Goal: Transaction & Acquisition: Download file/media

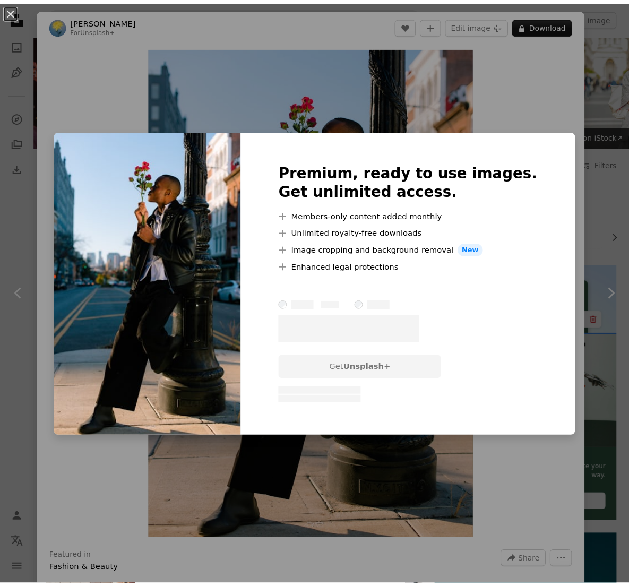
scroll to position [1138, 0]
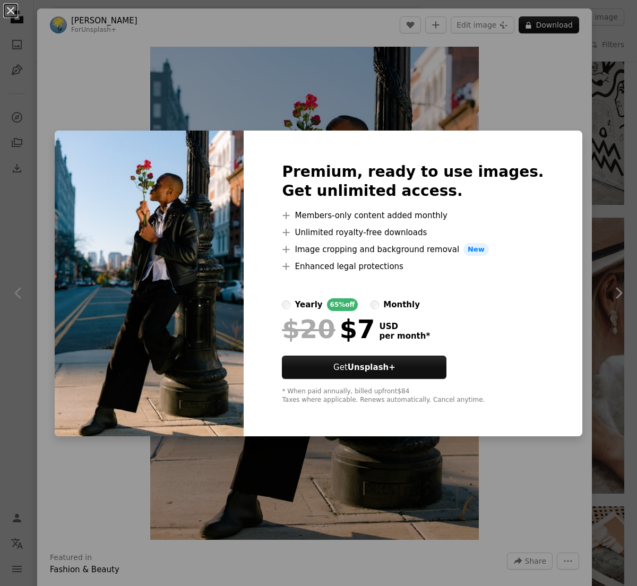
click at [547, 130] on div "Premium, ready to use images. Get unlimited access. A plus sign Members-only co…" at bounding box center [412, 283] width 338 height 306
click at [5, 10] on button "An X shape" at bounding box center [10, 10] width 13 height 13
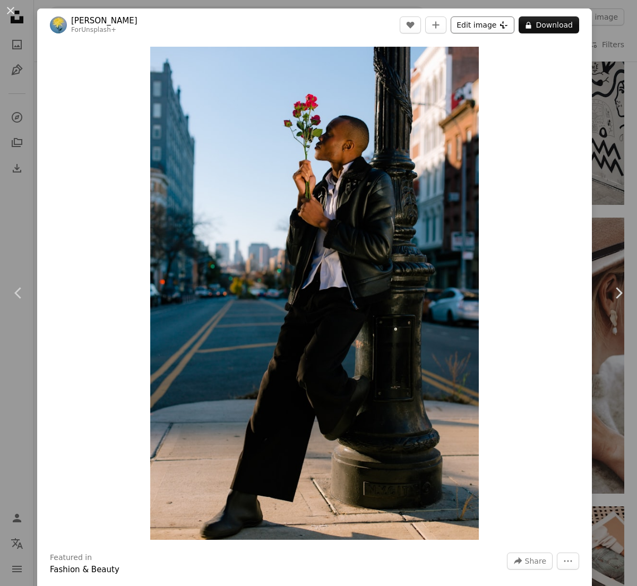
click at [469, 22] on button "Edit image Plus sign for Unsplash+" at bounding box center [482, 24] width 64 height 17
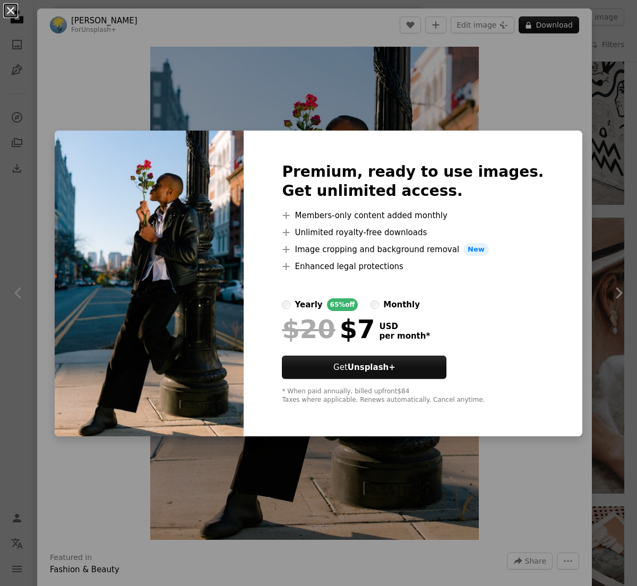
click at [10, 12] on button "An X shape" at bounding box center [10, 10] width 13 height 13
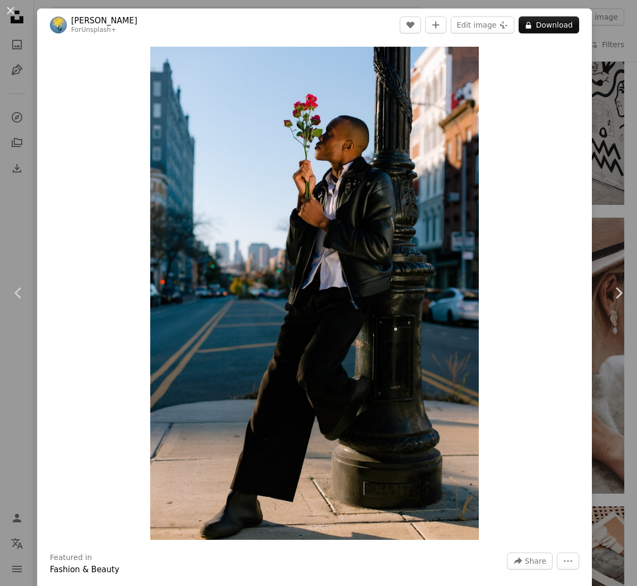
click at [601, 142] on div "An X shape Chevron left Chevron right [PERSON_NAME] For Unsplash+ A heart A plu…" at bounding box center [318, 293] width 637 height 586
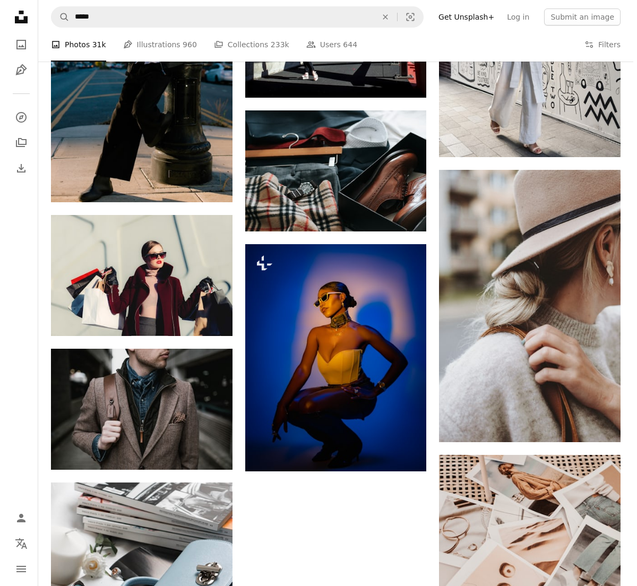
scroll to position [1146, 0]
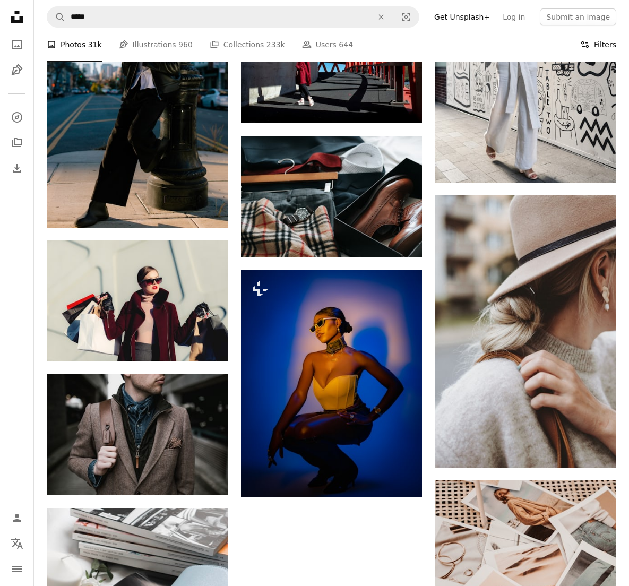
click at [597, 49] on button "Filters Filters" at bounding box center [598, 45] width 36 height 34
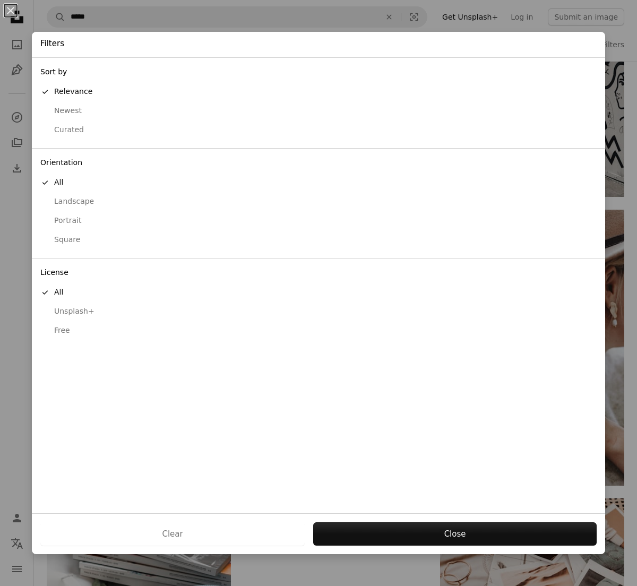
click at [72, 327] on div "Free" at bounding box center [318, 330] width 556 height 11
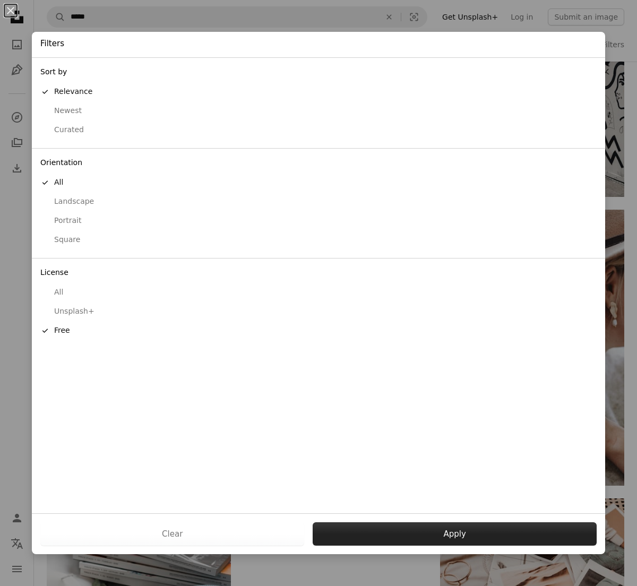
click at [363, 533] on button "Apply" at bounding box center [454, 533] width 284 height 23
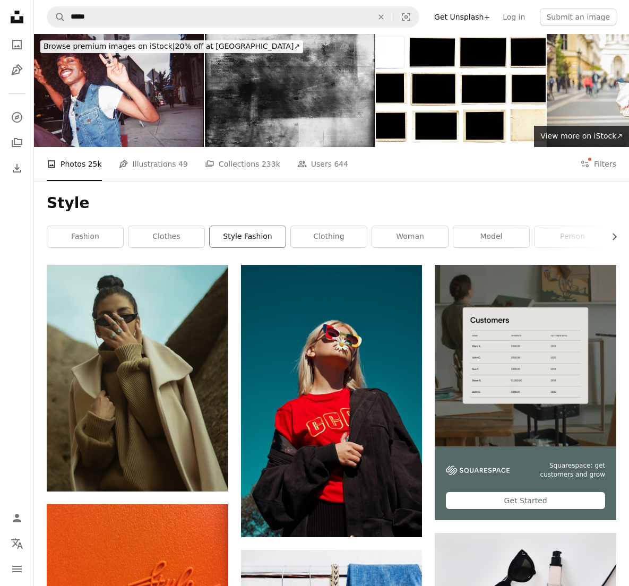
click at [226, 240] on link "style fashion" at bounding box center [248, 236] width 76 height 21
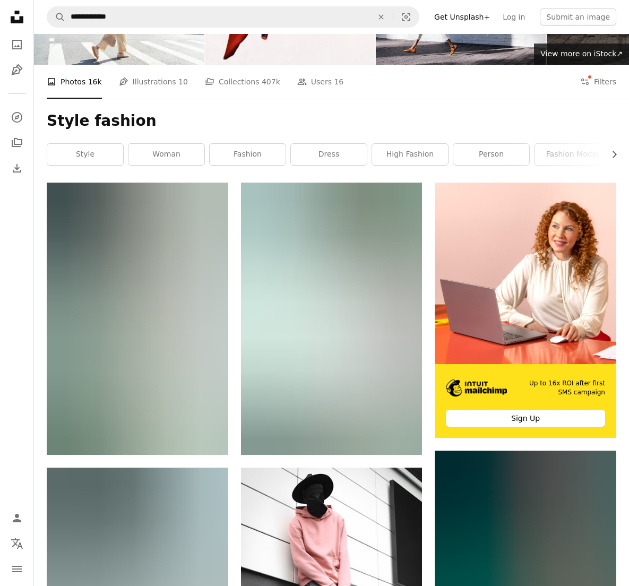
scroll to position [55, 0]
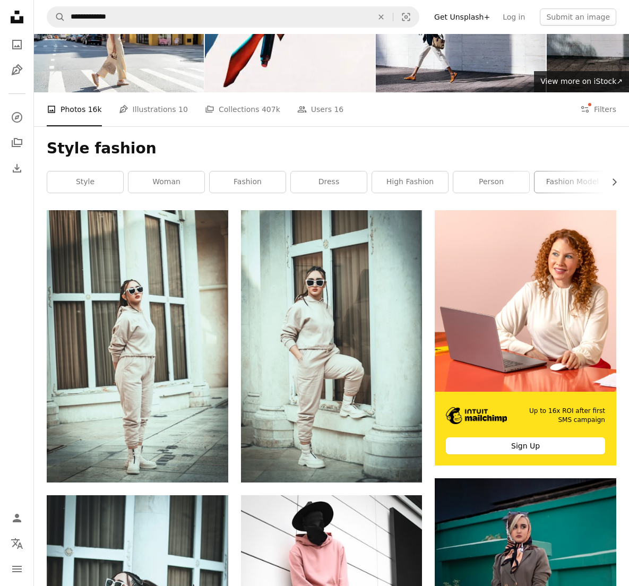
click at [574, 179] on link "fashion model" at bounding box center [572, 181] width 76 height 21
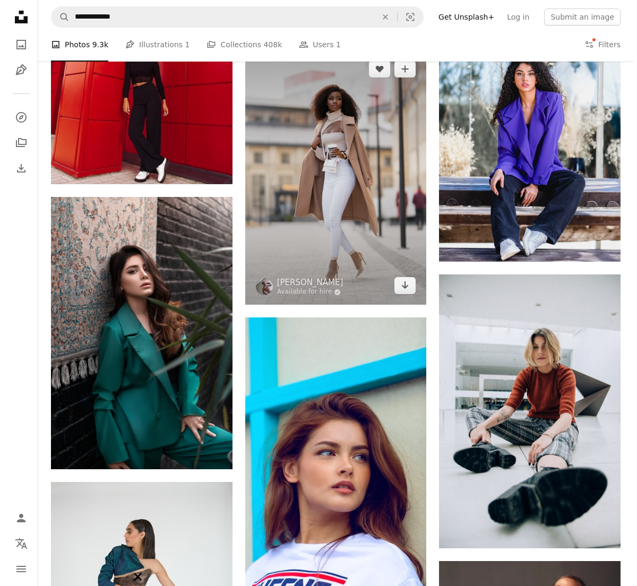
scroll to position [1048, 0]
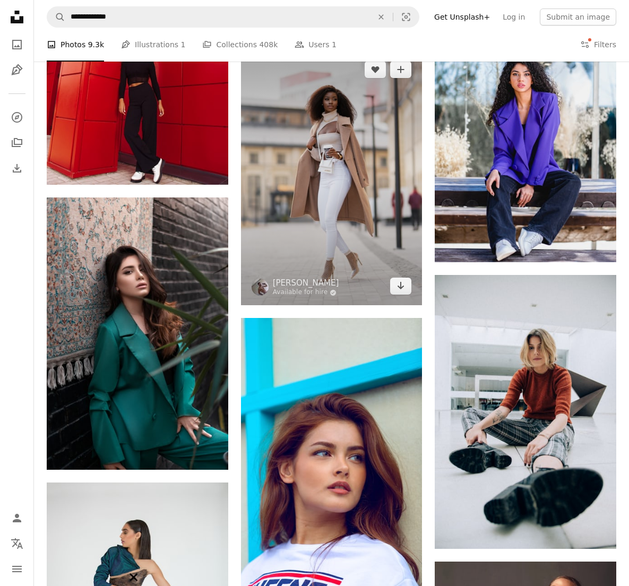
click at [361, 238] on img at bounding box center [331, 177] width 181 height 255
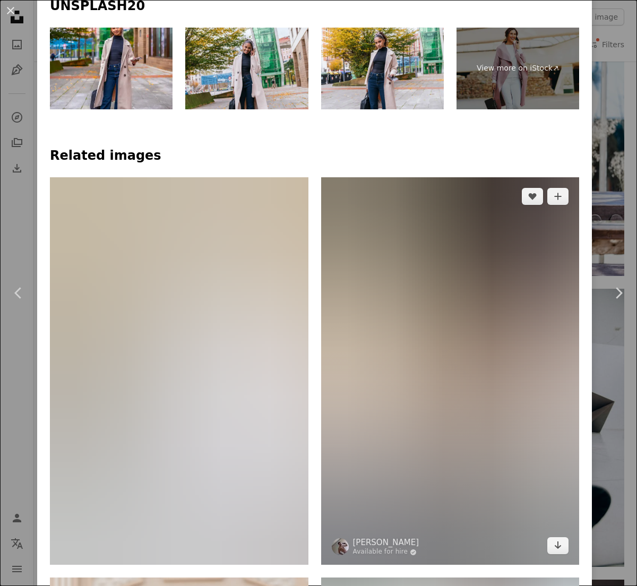
scroll to position [808, 0]
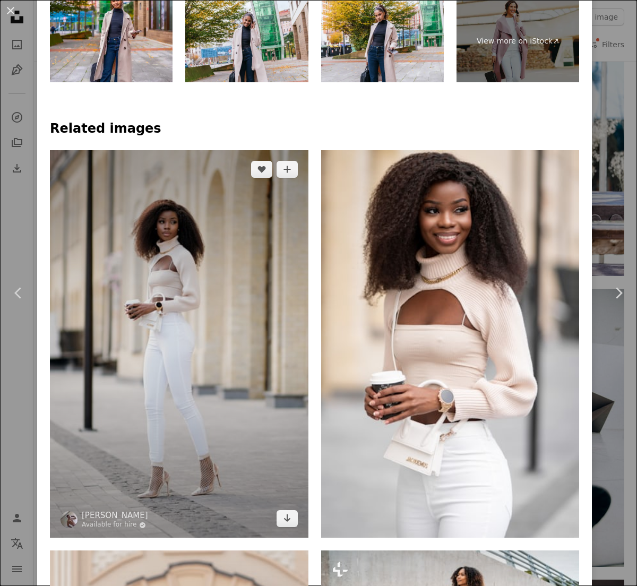
click at [259, 305] on img at bounding box center [179, 343] width 258 height 387
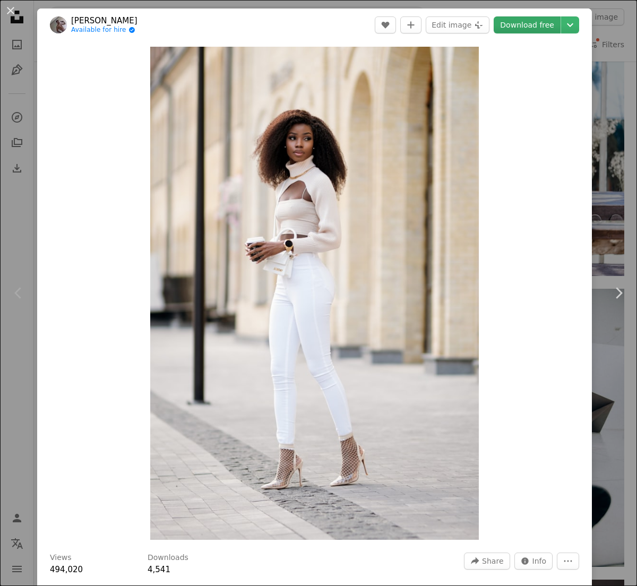
click at [537, 24] on link "Download free" at bounding box center [526, 24] width 67 height 17
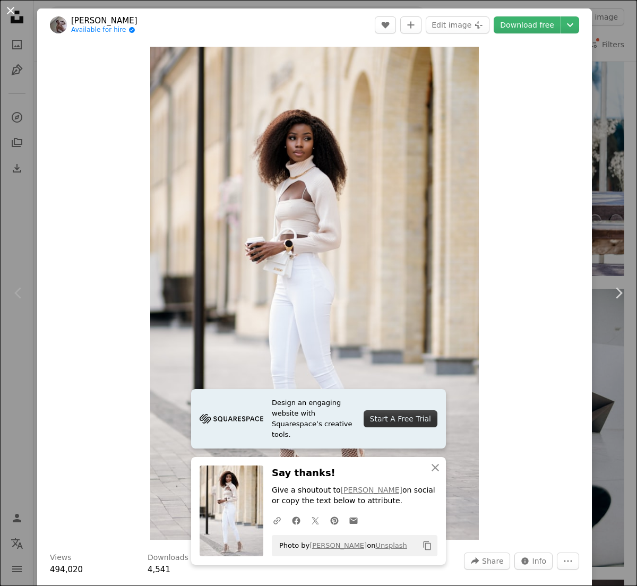
click at [10, 11] on button "An X shape" at bounding box center [10, 10] width 13 height 13
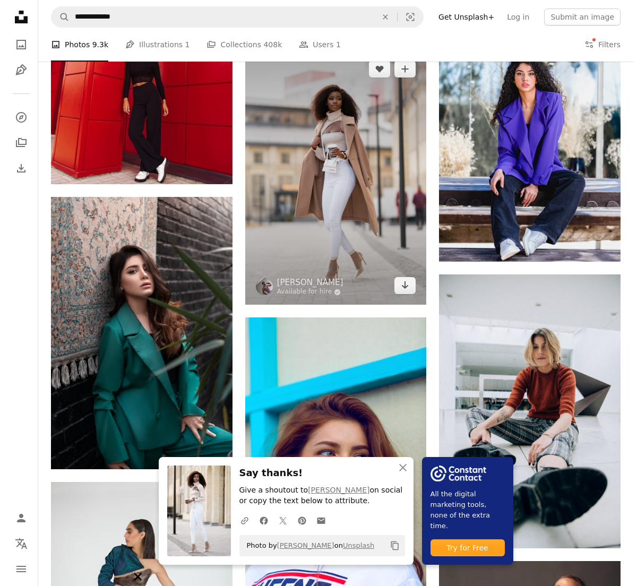
scroll to position [1068, 0]
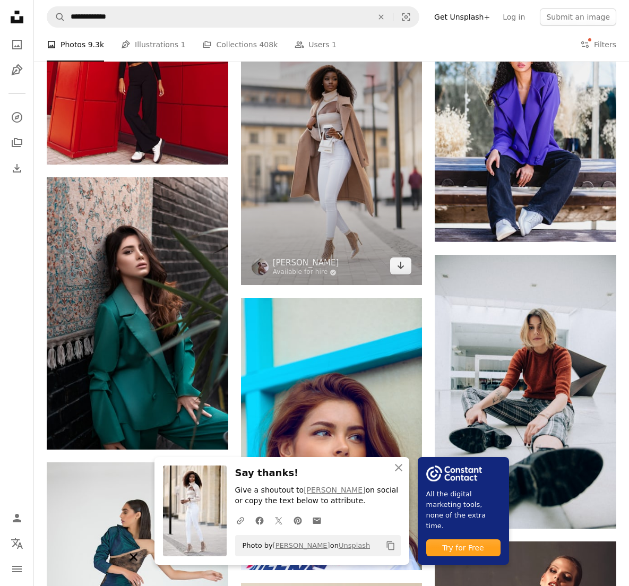
click at [321, 154] on img at bounding box center [331, 157] width 181 height 255
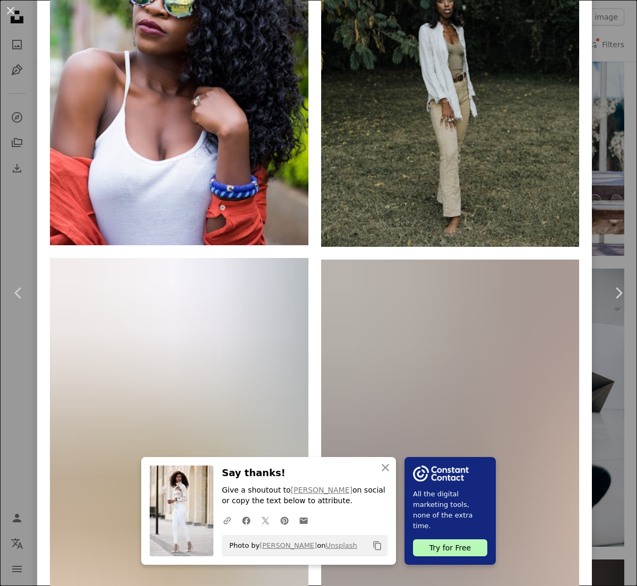
scroll to position [8705, 0]
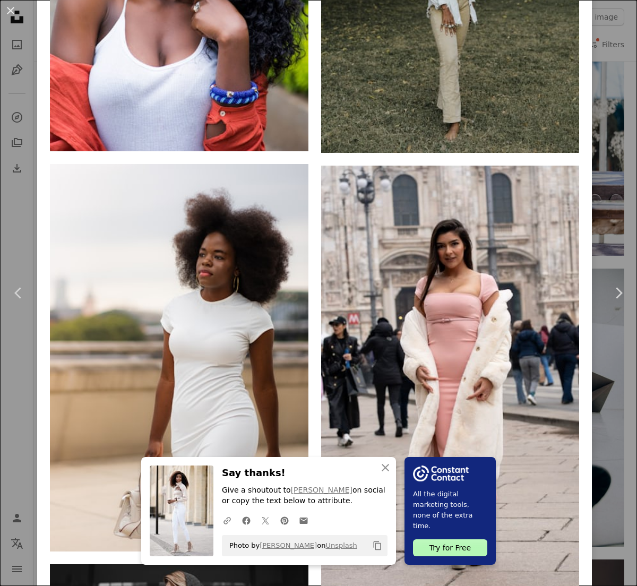
click at [613, 466] on div "An X shape Chevron left Chevron right An X shape Close Say thanks! Give a shout…" at bounding box center [318, 293] width 637 height 586
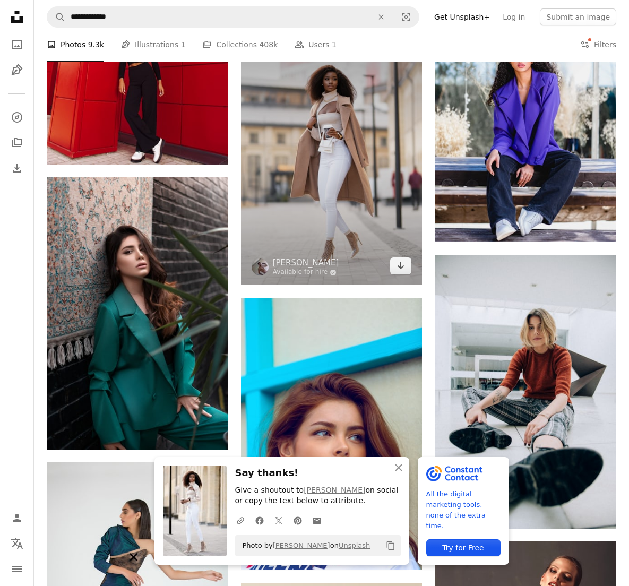
click at [390, 252] on img at bounding box center [331, 157] width 181 height 255
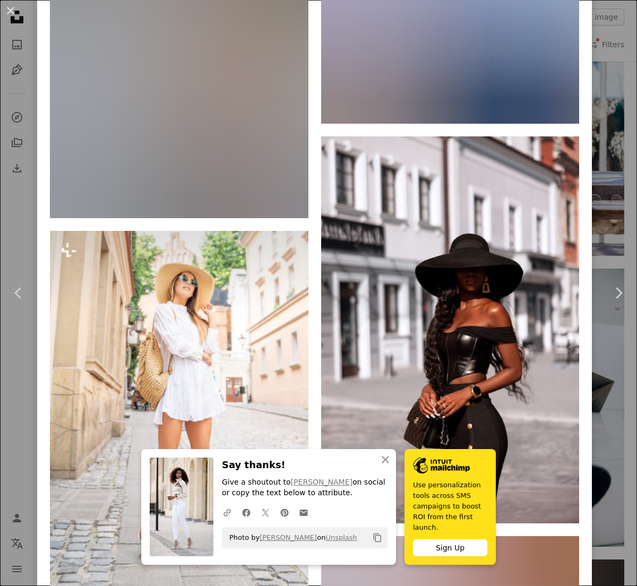
scroll to position [2747, 0]
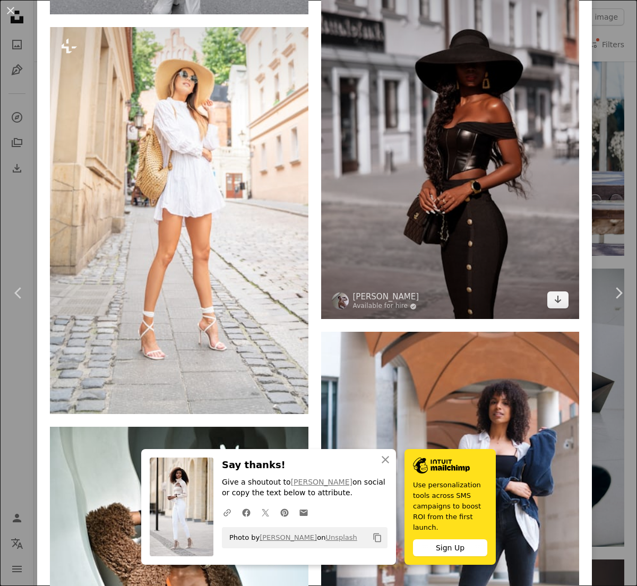
click at [508, 117] on img at bounding box center [450, 125] width 258 height 387
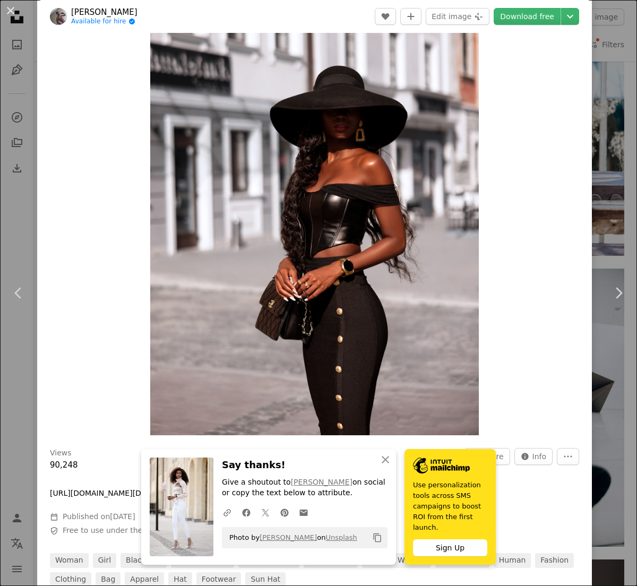
scroll to position [110, 0]
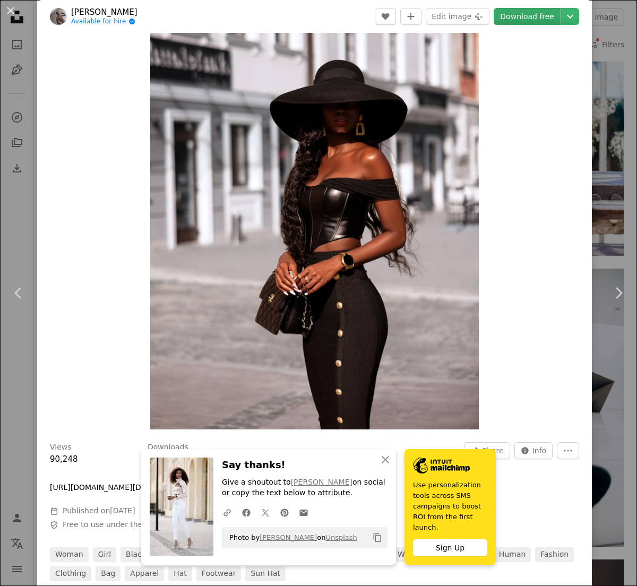
click at [533, 21] on link "Download free" at bounding box center [526, 16] width 67 height 17
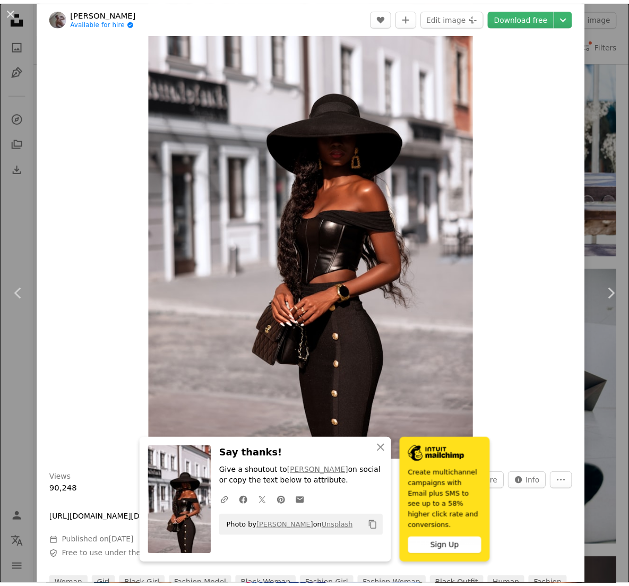
scroll to position [34, 0]
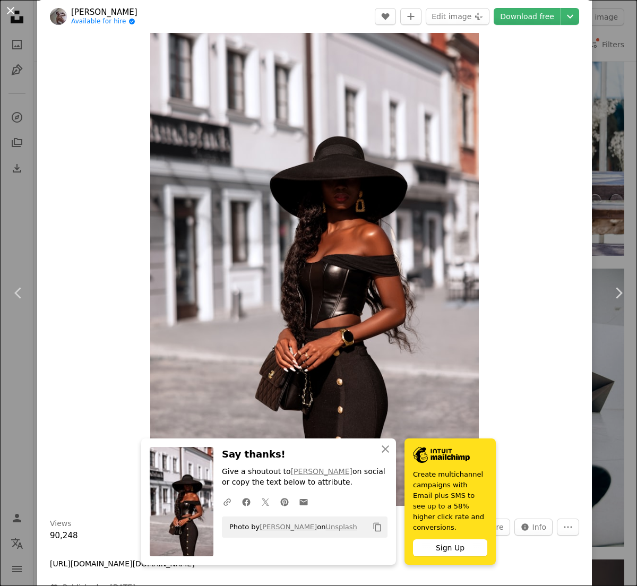
click at [10, 13] on button "An X shape" at bounding box center [10, 10] width 13 height 13
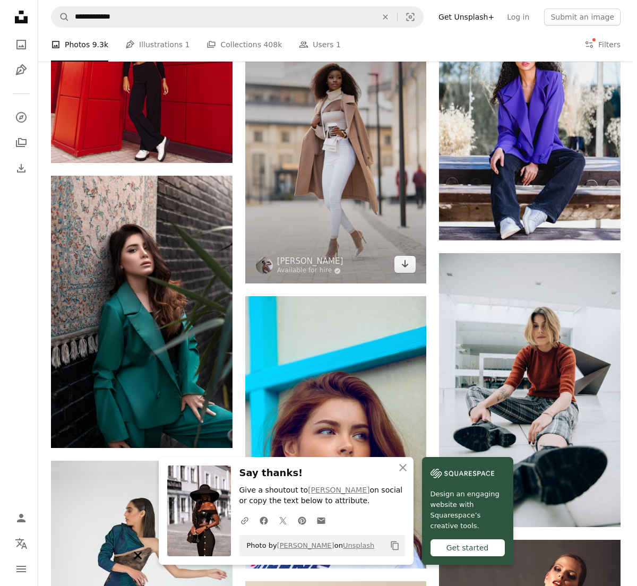
scroll to position [1074, 0]
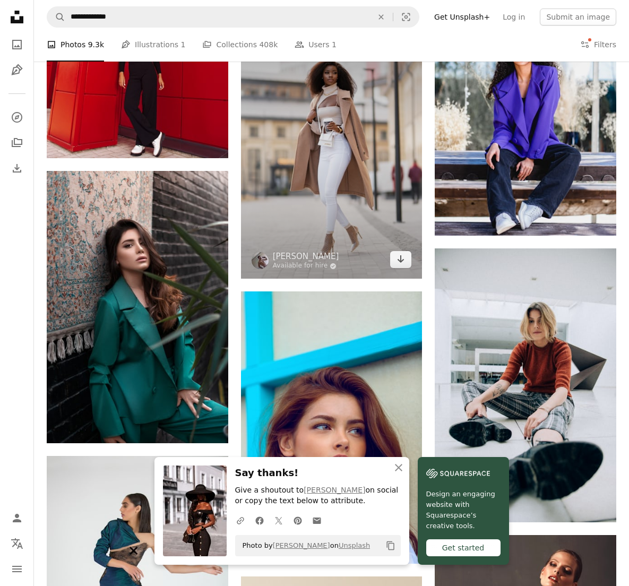
click at [398, 180] on img at bounding box center [331, 151] width 181 height 255
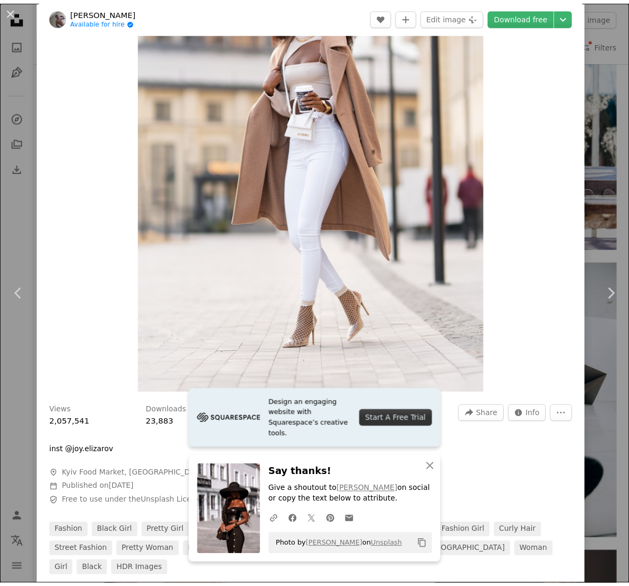
scroll to position [131, 0]
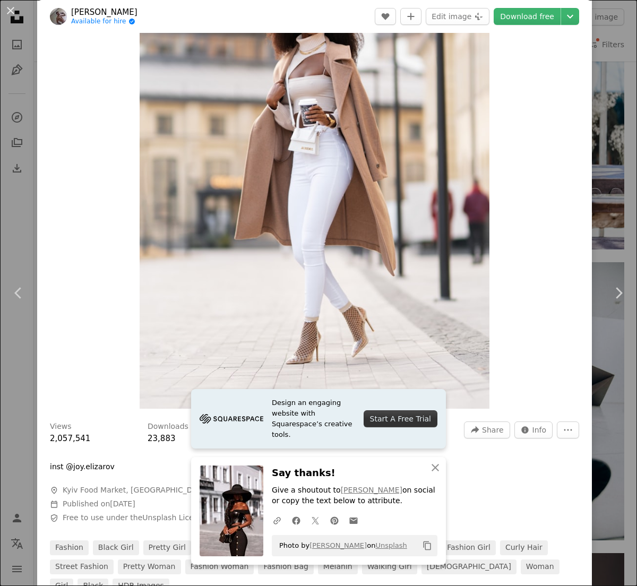
click at [5, 14] on button "An X shape" at bounding box center [10, 10] width 13 height 13
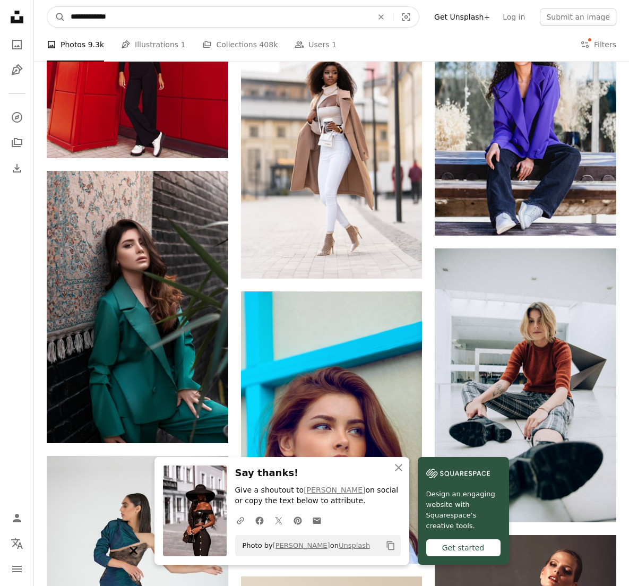
click at [385, 20] on icon "An X shape" at bounding box center [380, 17] width 23 height 8
type input "**********"
click button "A magnifying glass" at bounding box center [56, 17] width 18 height 20
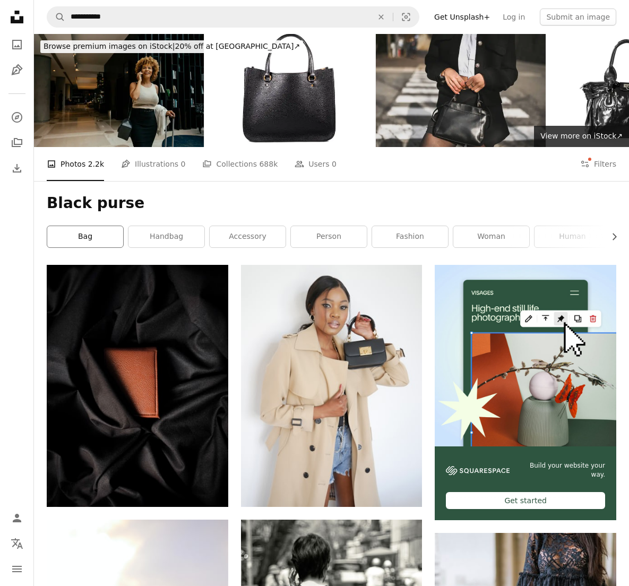
click at [116, 242] on link "bag" at bounding box center [85, 236] width 76 height 21
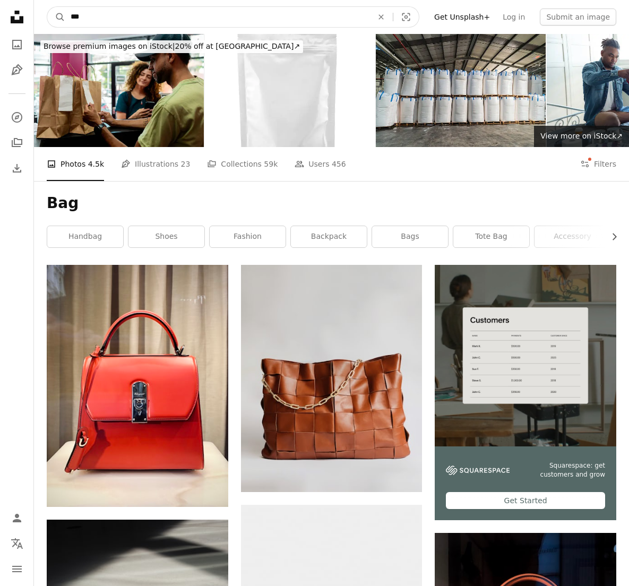
click at [155, 17] on input "***" at bounding box center [217, 17] width 304 height 20
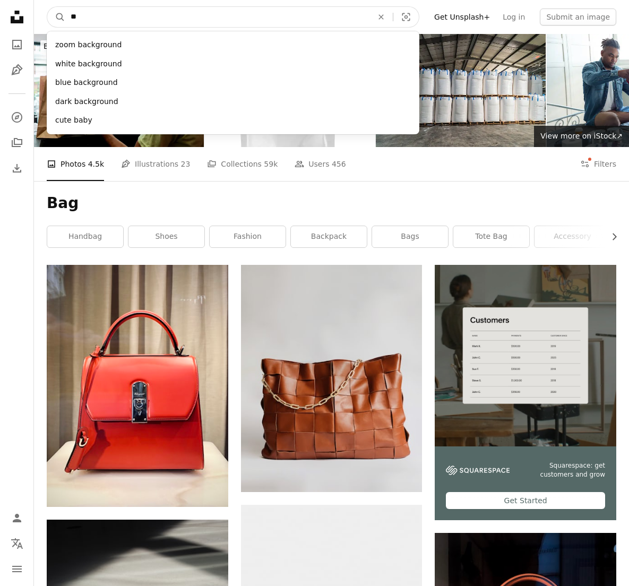
type input "*"
type input "*********"
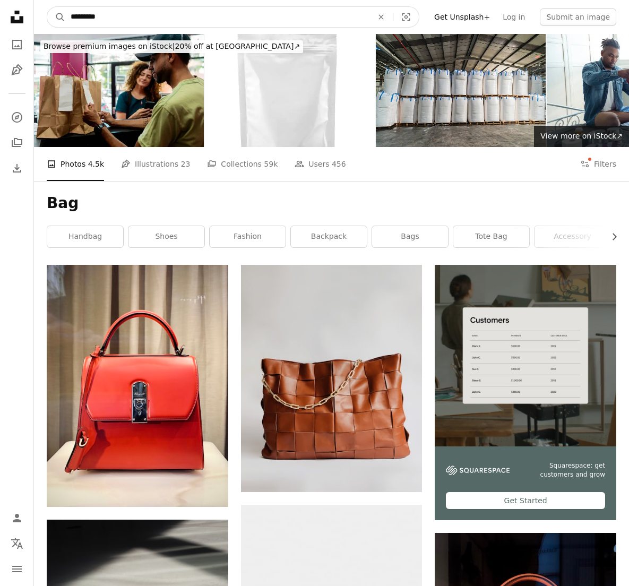
click button "A magnifying glass" at bounding box center [56, 17] width 18 height 20
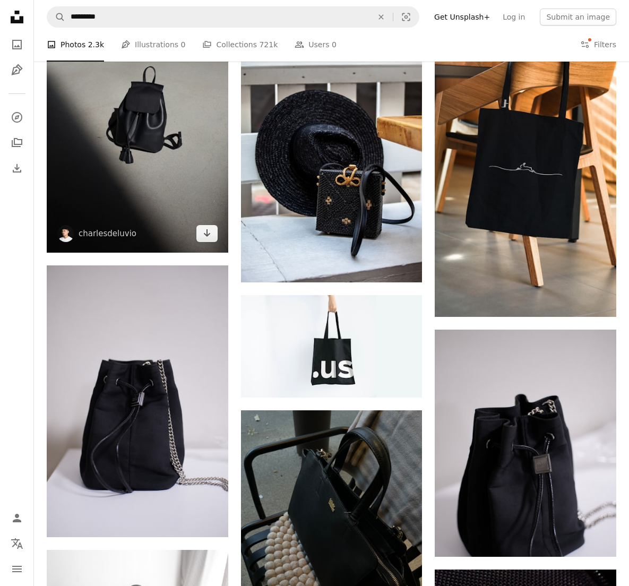
scroll to position [708, 0]
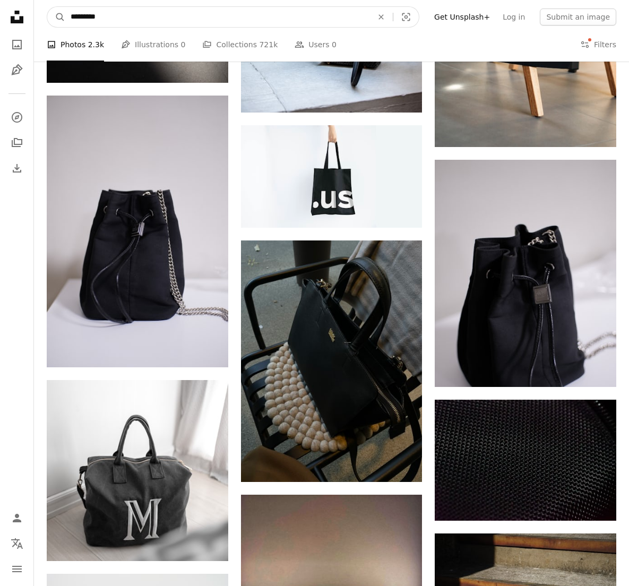
click at [125, 13] on input "*********" at bounding box center [217, 17] width 304 height 20
type input "**********"
click at [47, 7] on button "A magnifying glass" at bounding box center [56, 17] width 18 height 20
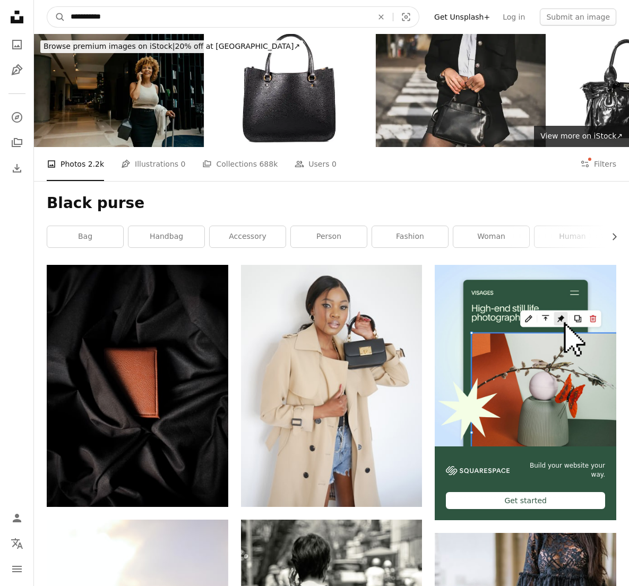
click at [123, 20] on input "**********" at bounding box center [217, 17] width 304 height 20
type input "**********"
click button "A magnifying glass" at bounding box center [56, 17] width 18 height 20
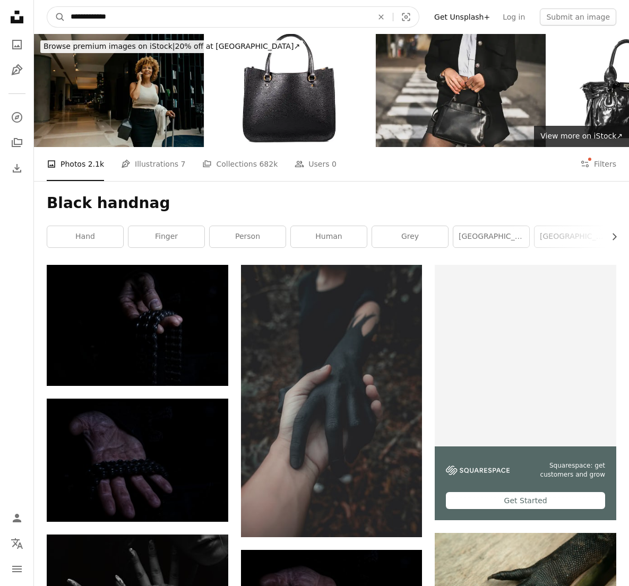
drag, startPoint x: 156, startPoint y: 19, endPoint x: 155, endPoint y: 13, distance: 5.9
click at [156, 18] on input "**********" at bounding box center [217, 17] width 304 height 20
type input "**********"
click button "A magnifying glass" at bounding box center [56, 17] width 18 height 20
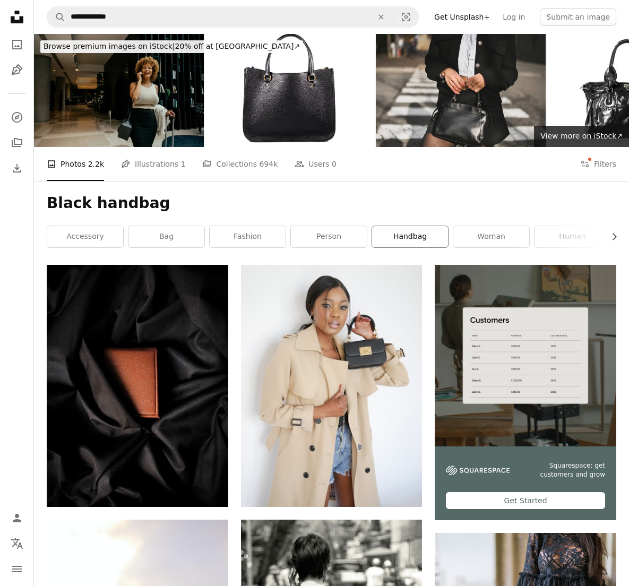
click at [403, 245] on link "handbag" at bounding box center [410, 236] width 76 height 21
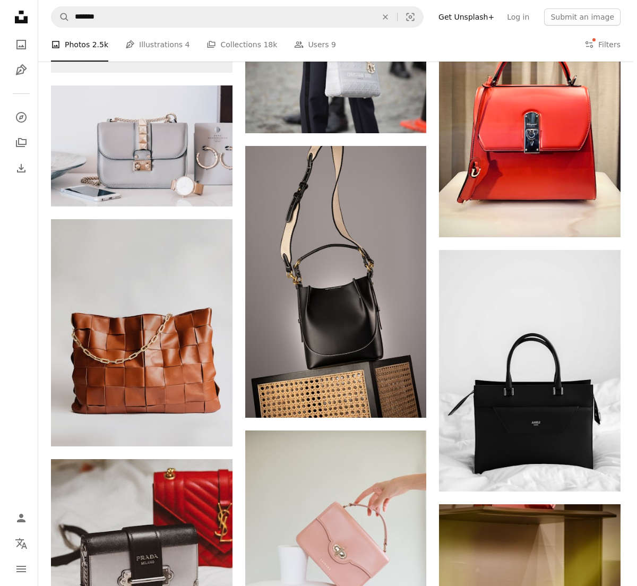
scroll to position [543, 0]
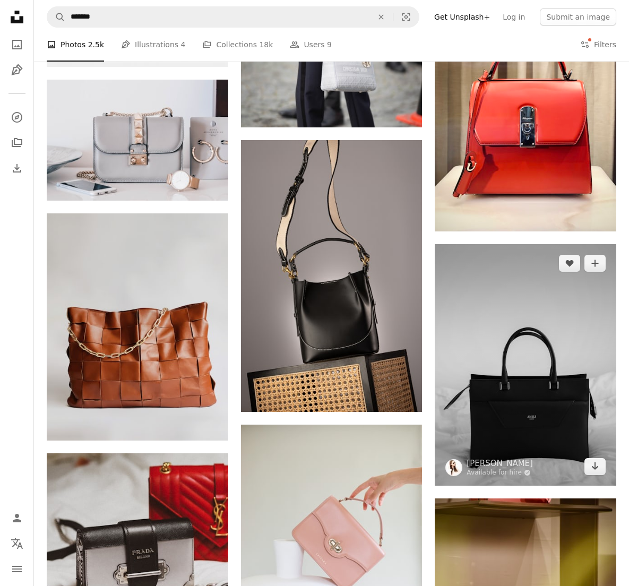
click at [521, 354] on img at bounding box center [524, 364] width 181 height 241
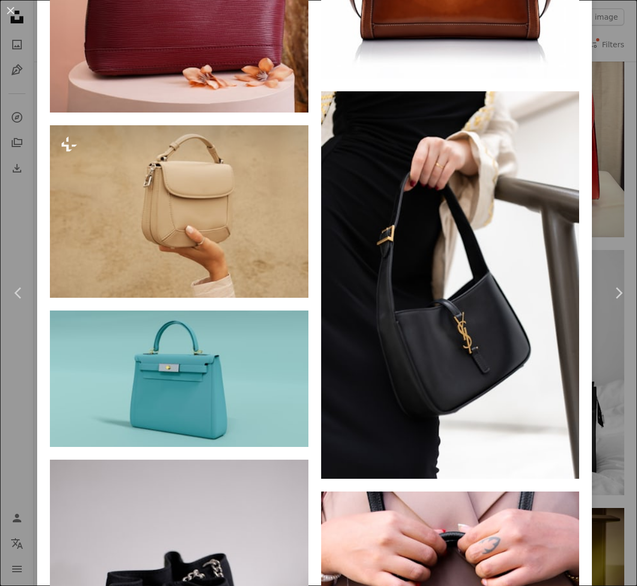
scroll to position [2306, 0]
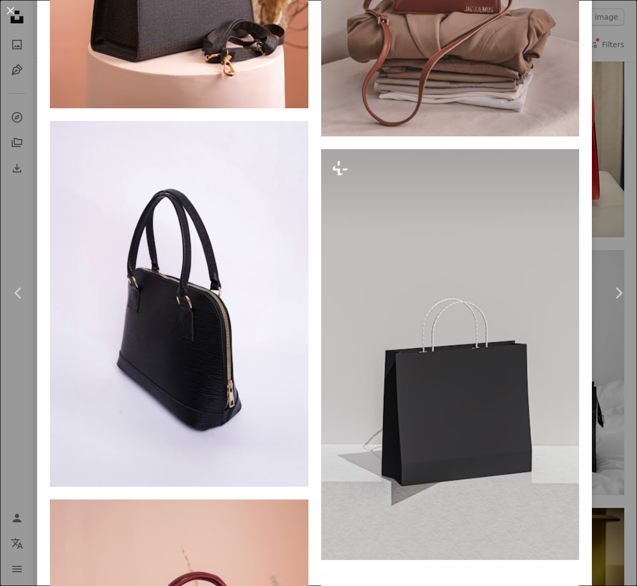
drag, startPoint x: 595, startPoint y: 221, endPoint x: 593, endPoint y: 201, distance: 20.3
click at [593, 201] on div "An X shape Chevron left Chevron right [PERSON_NAME] Available for hire A checkm…" at bounding box center [318, 293] width 637 height 586
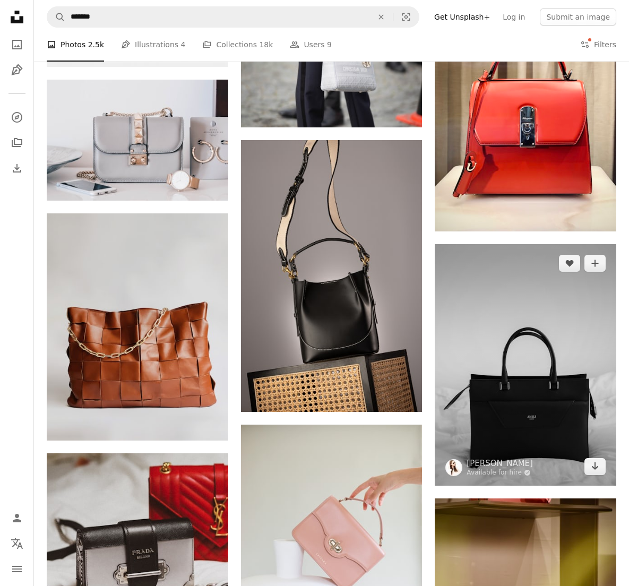
click at [550, 334] on img at bounding box center [524, 364] width 181 height 241
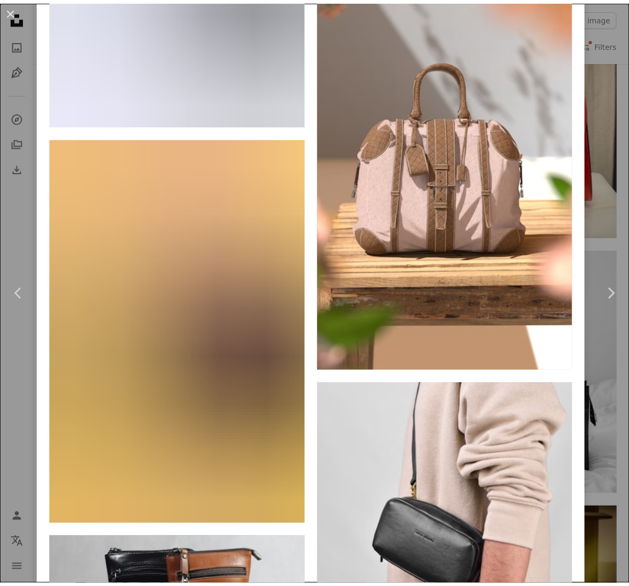
scroll to position [18776, 0]
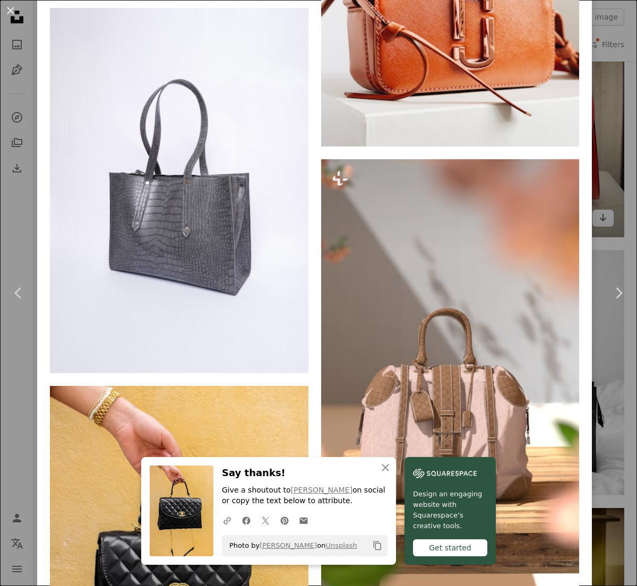
drag, startPoint x: 596, startPoint y: 40, endPoint x: 602, endPoint y: 85, distance: 46.0
click at [596, 40] on div "An X shape Chevron left Chevron right An X shape Close Say thanks! Give a shout…" at bounding box center [318, 293] width 637 height 586
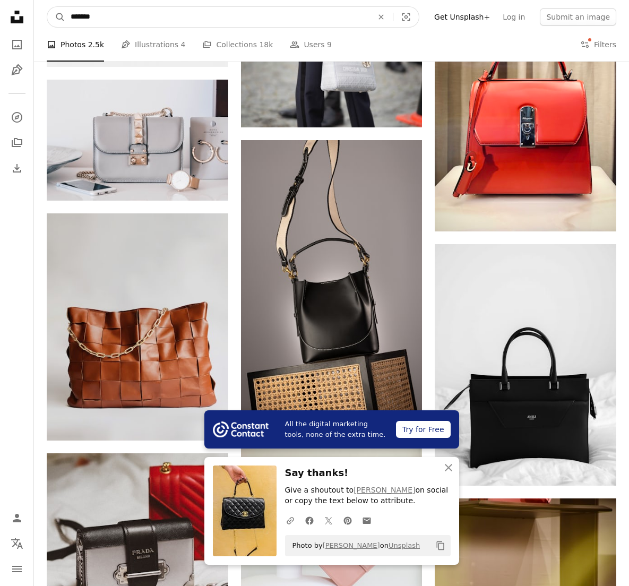
click at [357, 20] on input "*******" at bounding box center [217, 17] width 304 height 20
type input "*"
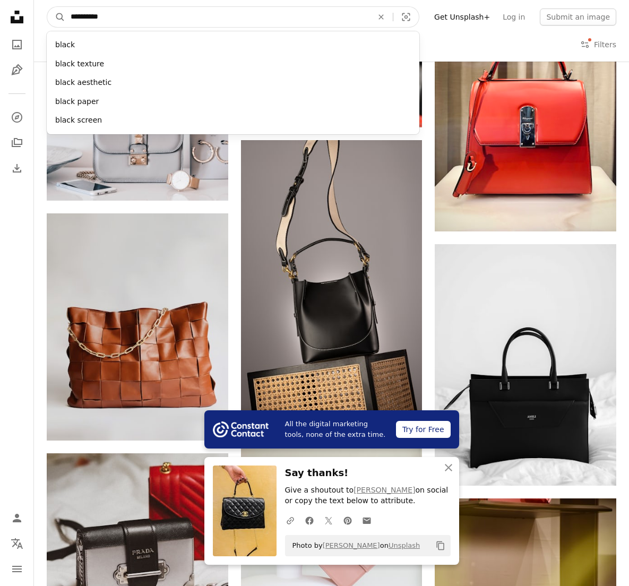
type input "**********"
click button "A magnifying glass" at bounding box center [56, 17] width 18 height 20
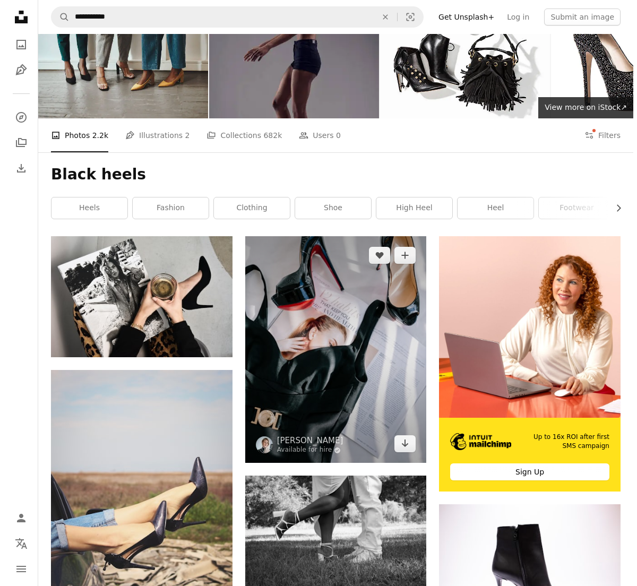
scroll to position [95, 0]
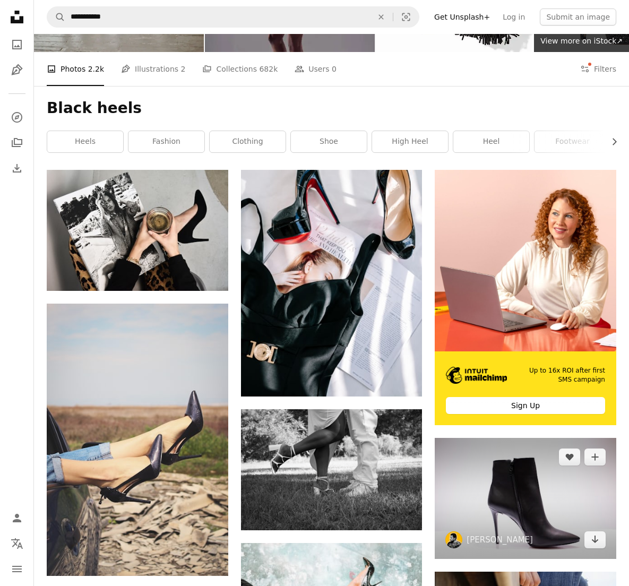
click at [551, 489] on img at bounding box center [524, 498] width 181 height 121
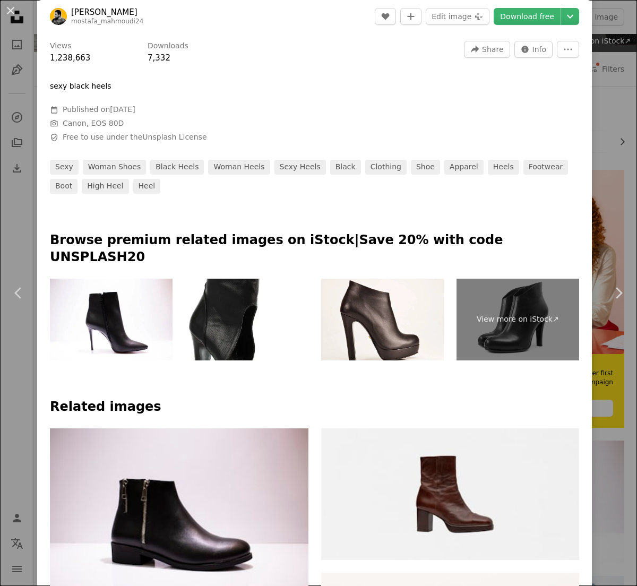
scroll to position [374, 0]
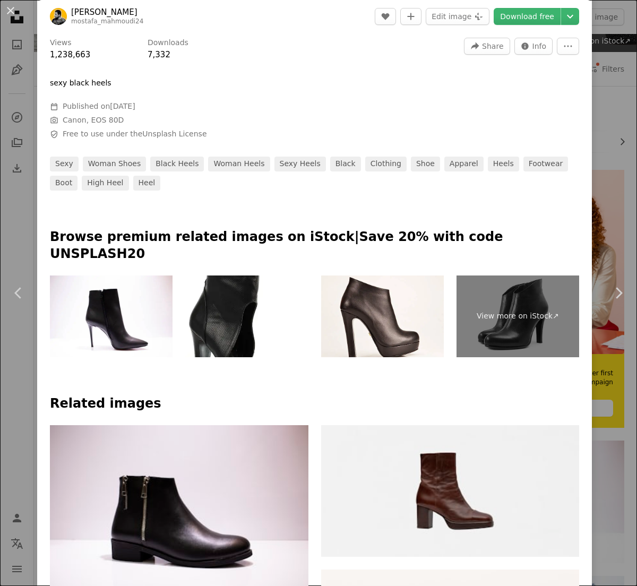
drag, startPoint x: 57, startPoint y: 159, endPoint x: 63, endPoint y: 158, distance: 5.9
click at [57, 158] on link "sexy" at bounding box center [64, 163] width 29 height 15
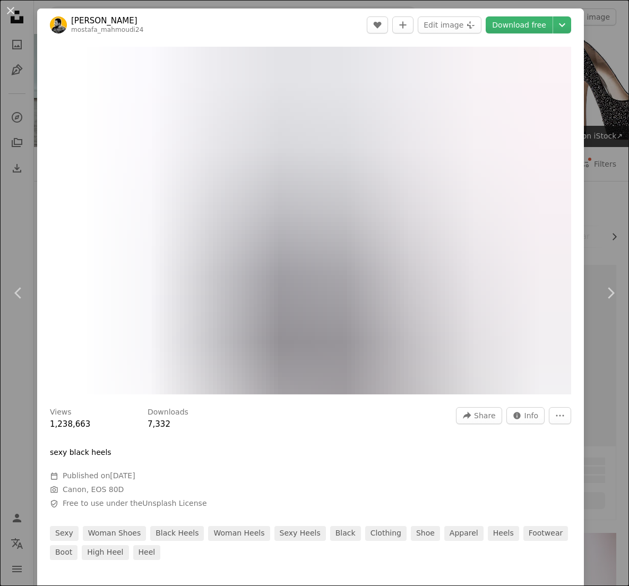
scroll to position [95, 0]
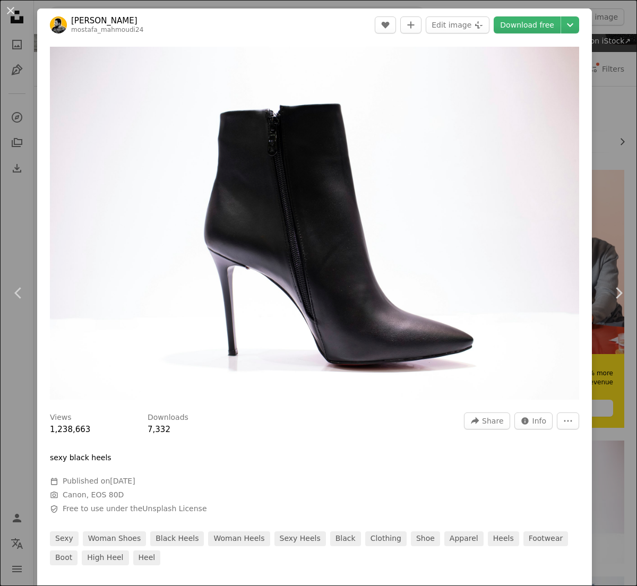
click at [14, 14] on button "An X shape" at bounding box center [10, 10] width 13 height 13
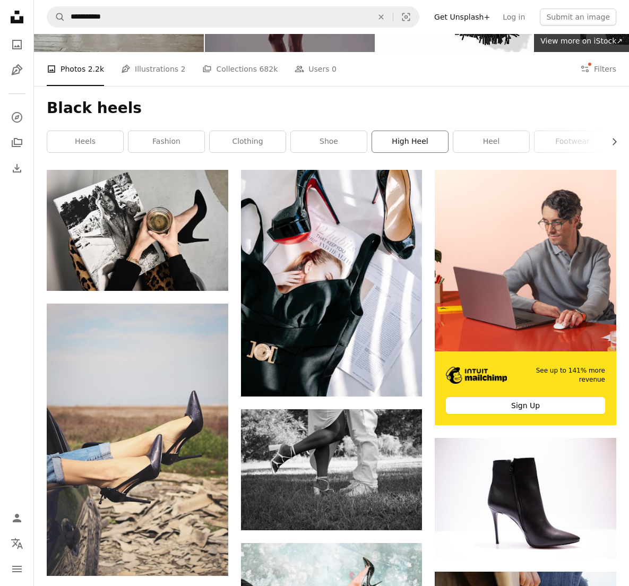
click at [405, 148] on link "high heel" at bounding box center [410, 141] width 76 height 21
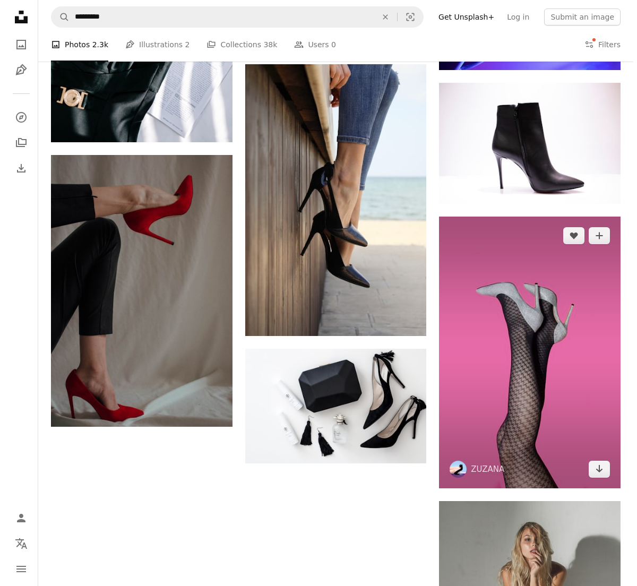
scroll to position [1303, 0]
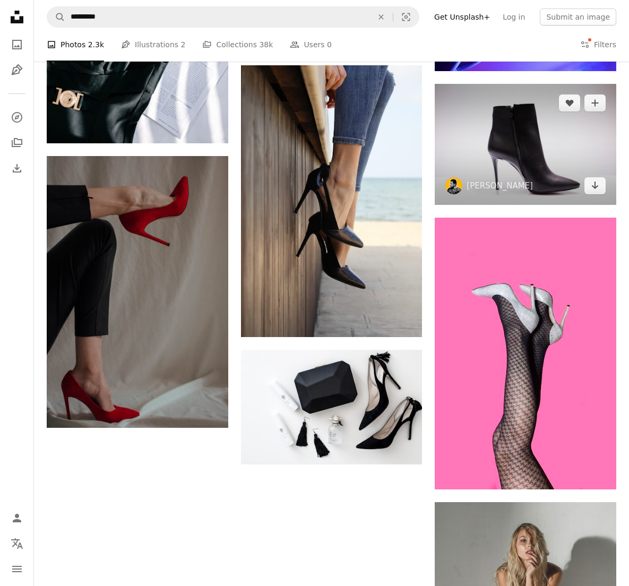
click at [510, 155] on img at bounding box center [524, 144] width 181 height 121
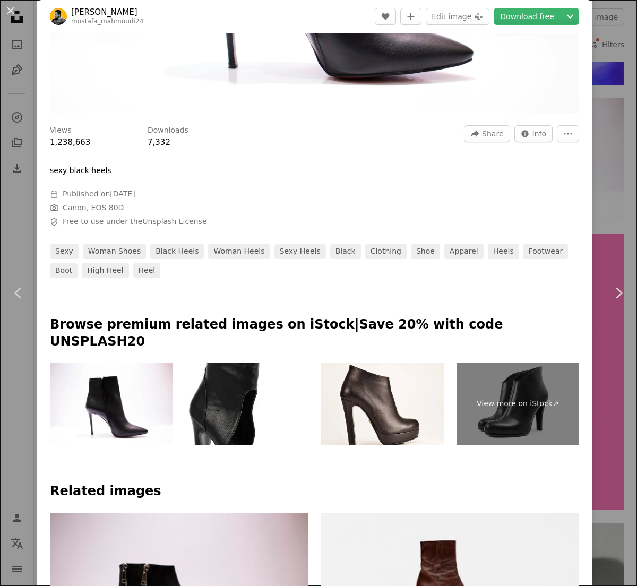
scroll to position [290, 0]
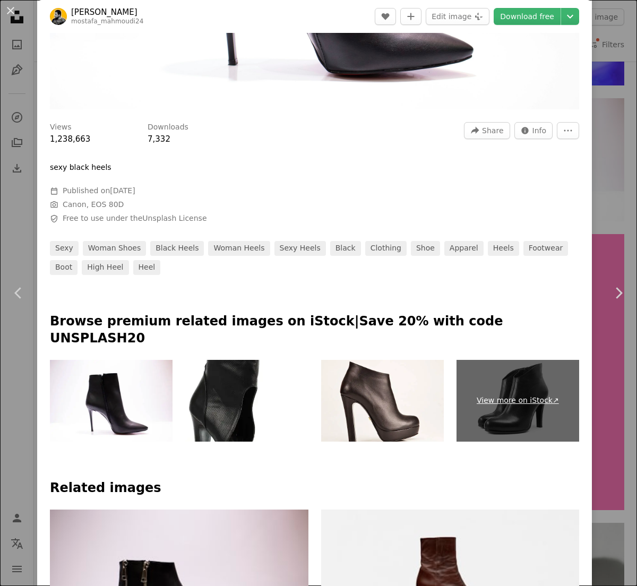
click at [511, 414] on link "View more on iStock ↗" at bounding box center [517, 401] width 123 height 82
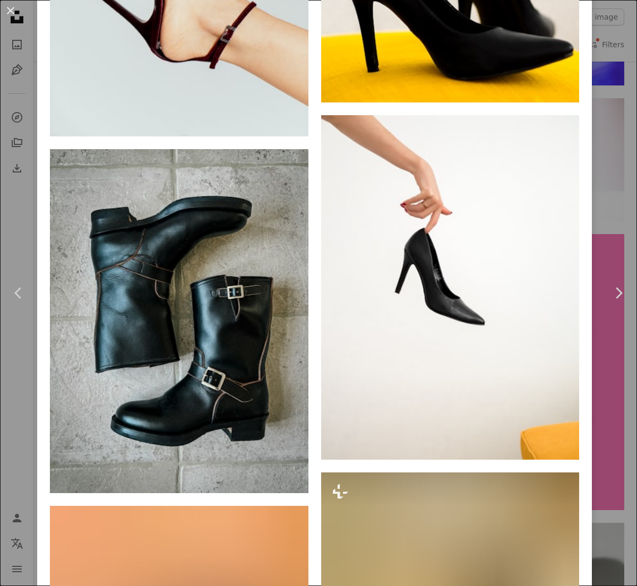
scroll to position [2237, 0]
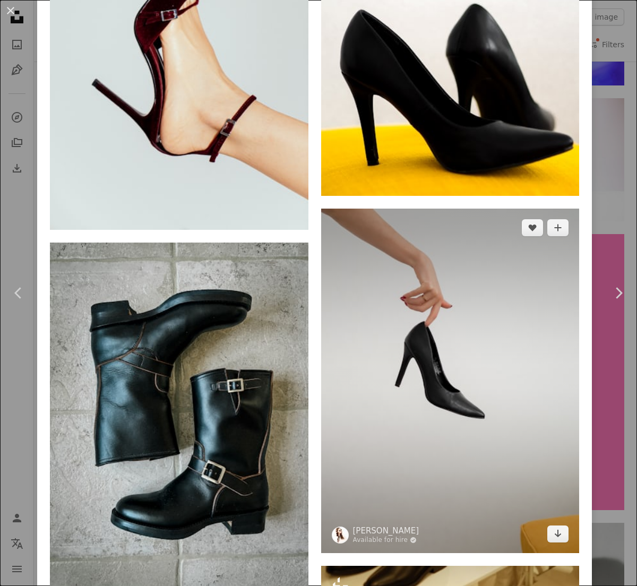
click at [490, 220] on img at bounding box center [450, 380] width 258 height 344
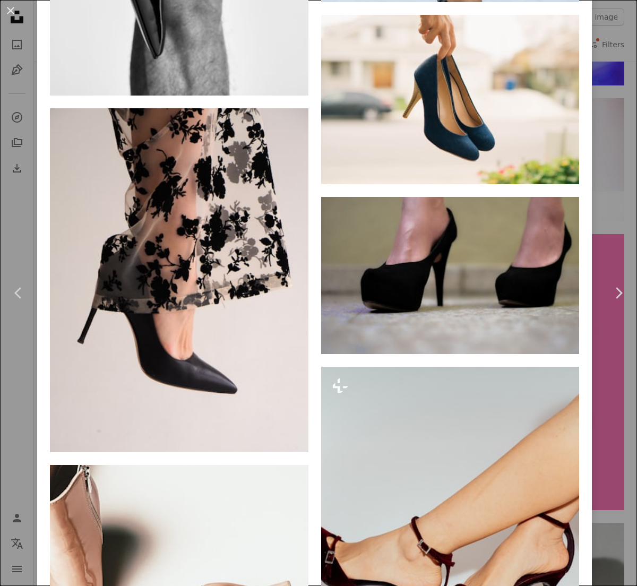
scroll to position [4258, 0]
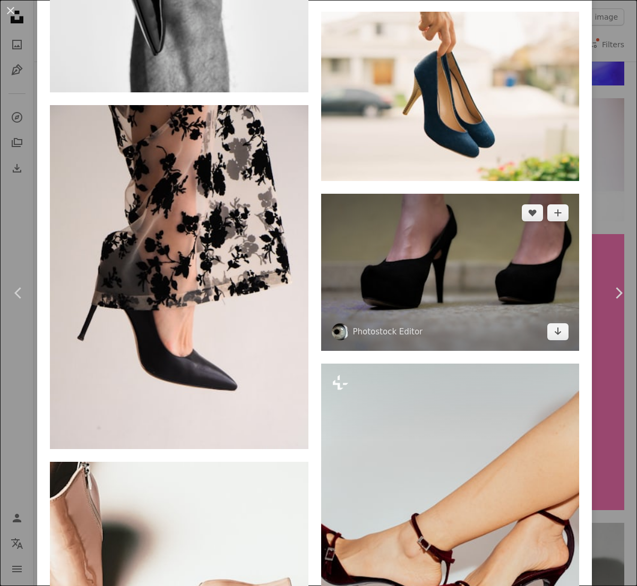
click at [512, 247] on img at bounding box center [450, 272] width 258 height 157
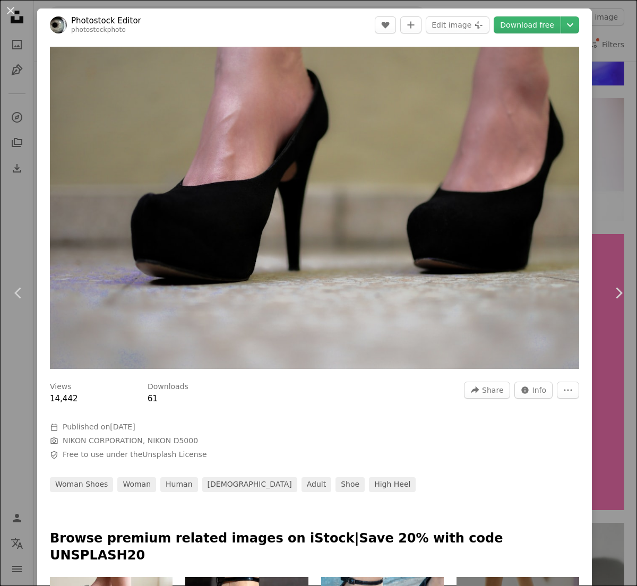
drag, startPoint x: 11, startPoint y: 8, endPoint x: 25, endPoint y: 11, distance: 15.2
click at [11, 7] on button "An X shape" at bounding box center [10, 10] width 13 height 13
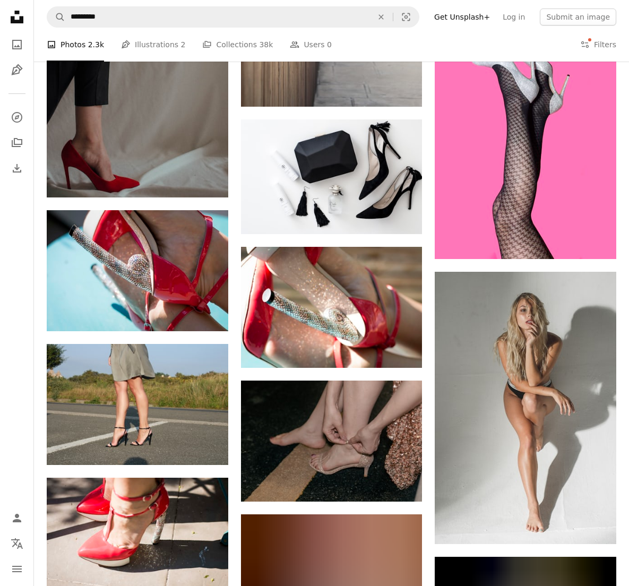
scroll to position [1355, 0]
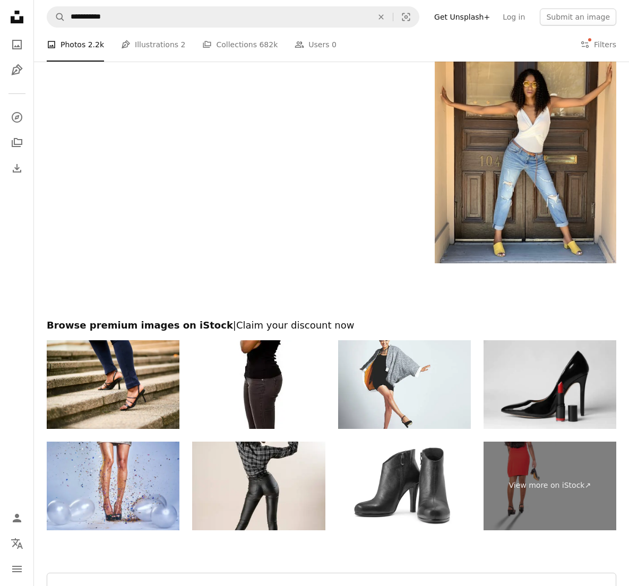
scroll to position [2066, 0]
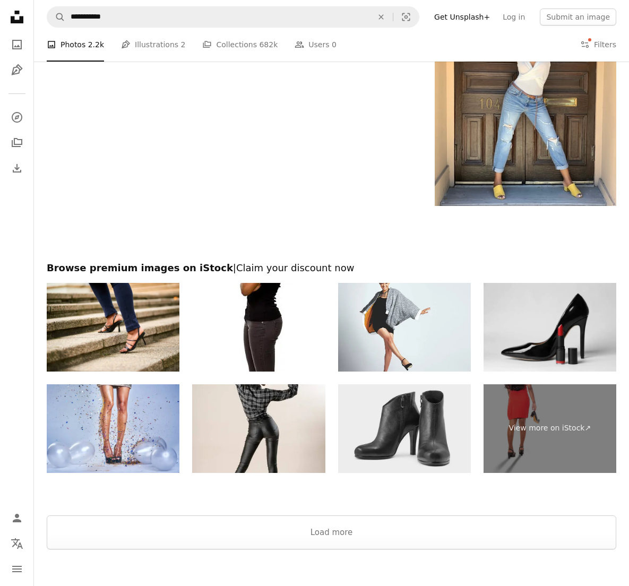
click at [444, 416] on img at bounding box center [404, 428] width 133 height 89
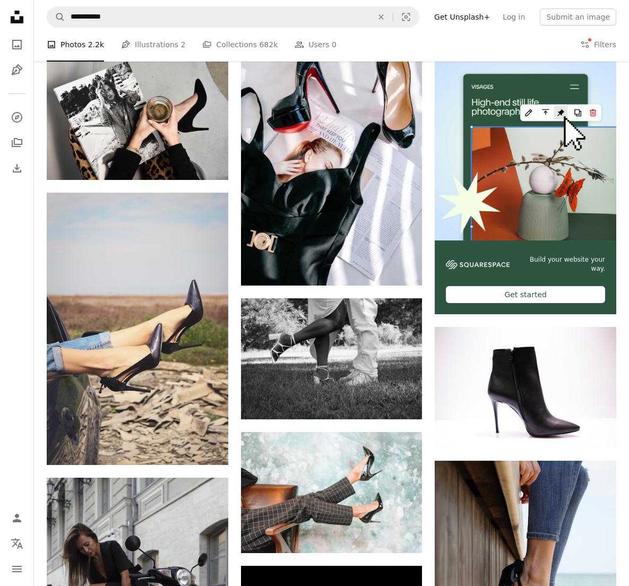
scroll to position [0, 0]
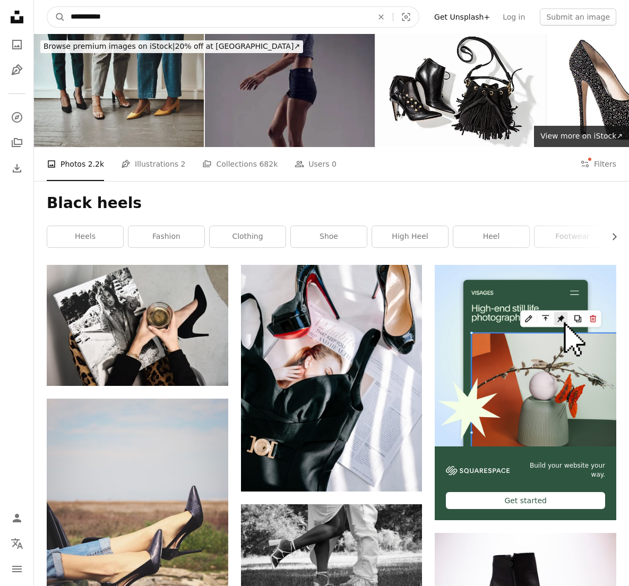
click at [186, 12] on input "**********" at bounding box center [217, 17] width 304 height 20
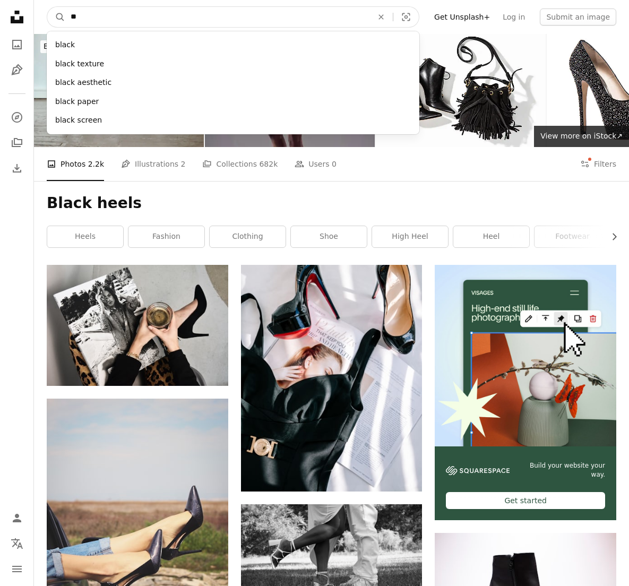
type input "*"
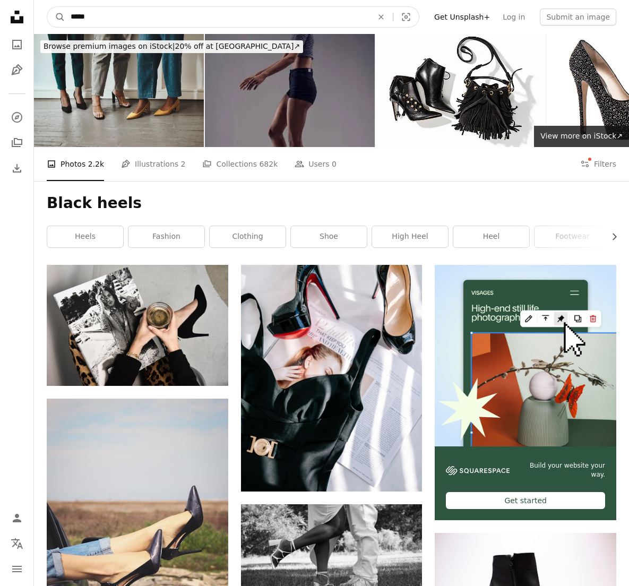
type input "*****"
click at [47, 7] on button "A magnifying glass" at bounding box center [56, 17] width 18 height 20
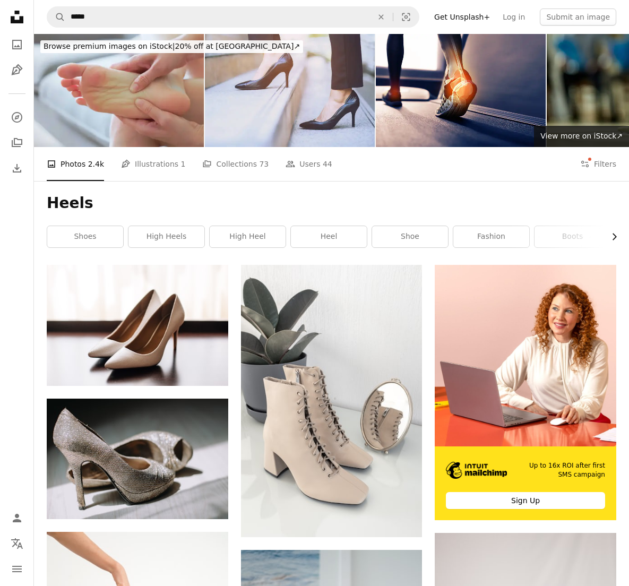
click at [612, 238] on icon "Chevron right" at bounding box center [613, 236] width 11 height 11
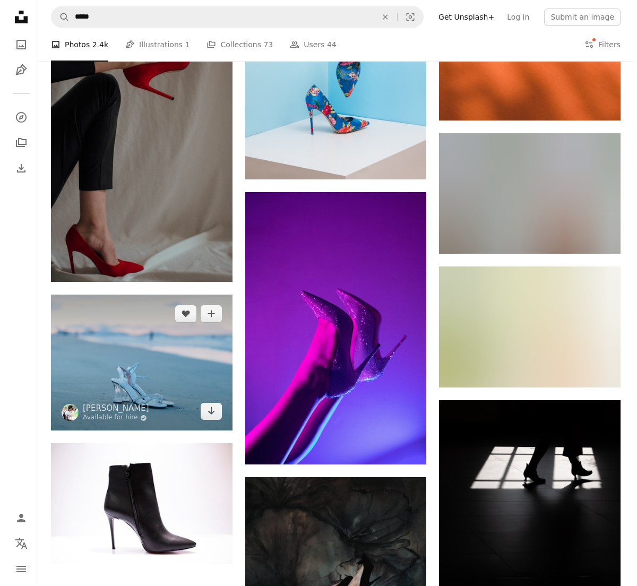
scroll to position [986, 0]
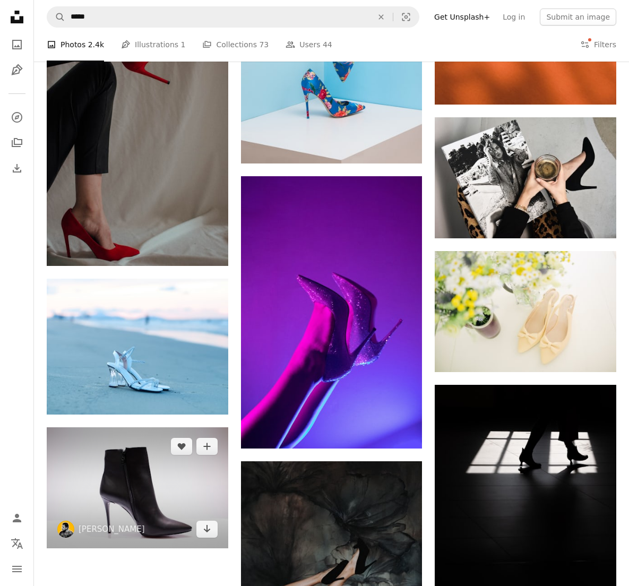
click at [82, 475] on img at bounding box center [137, 487] width 181 height 121
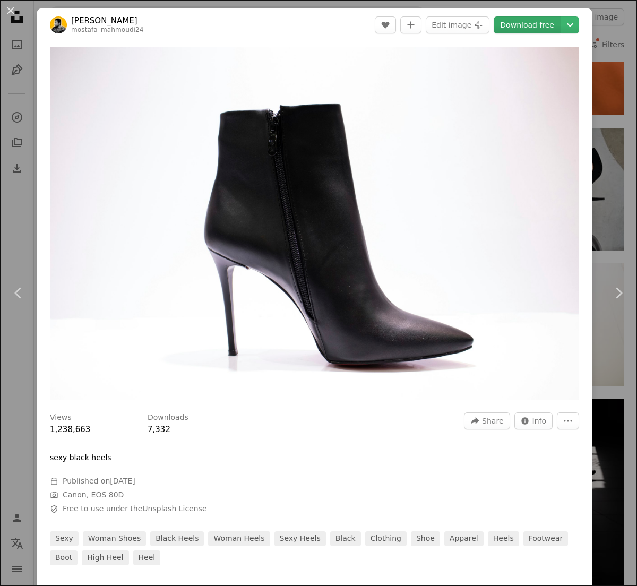
click at [512, 23] on link "Download free" at bounding box center [526, 24] width 67 height 17
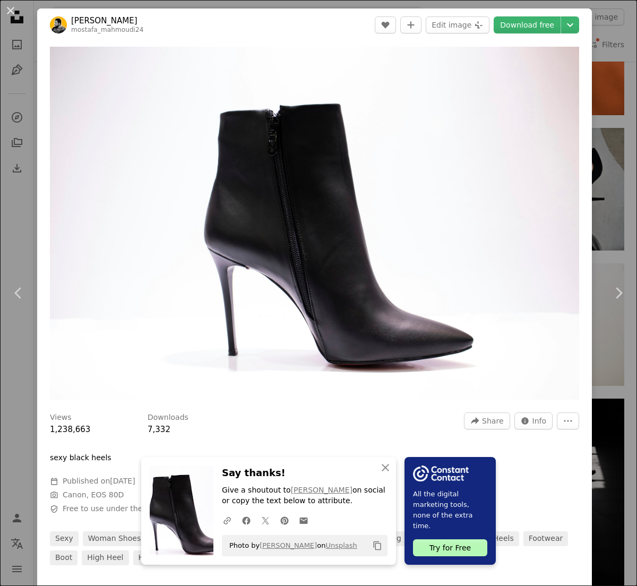
click at [12, 10] on button "An X shape" at bounding box center [10, 10] width 13 height 13
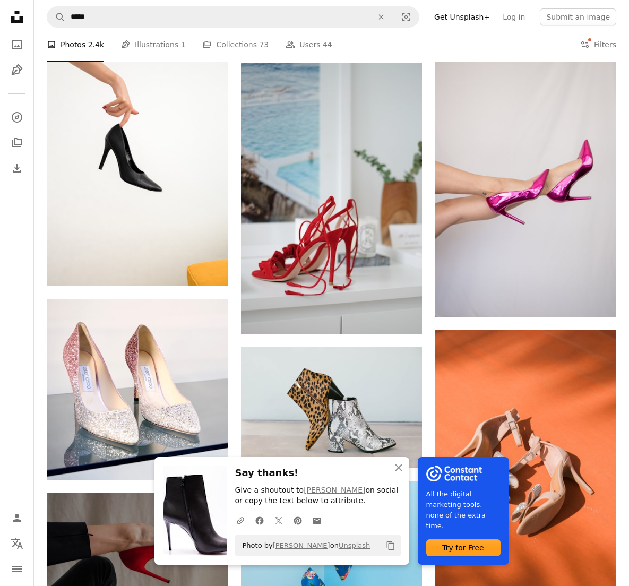
scroll to position [407, 0]
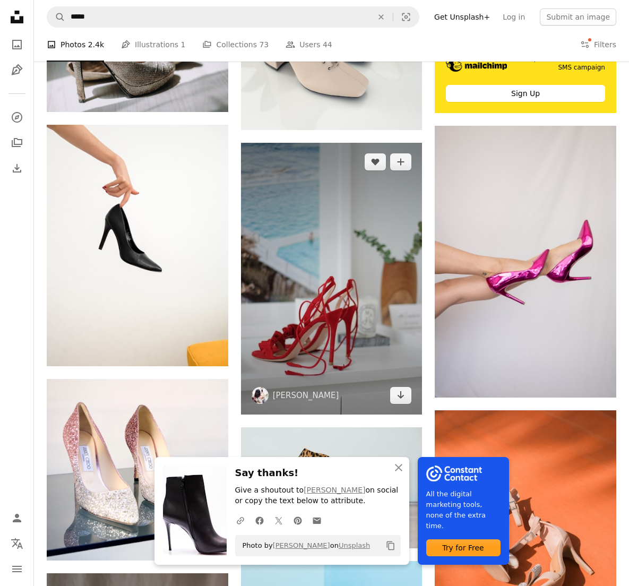
click at [376, 224] on img at bounding box center [331, 279] width 181 height 272
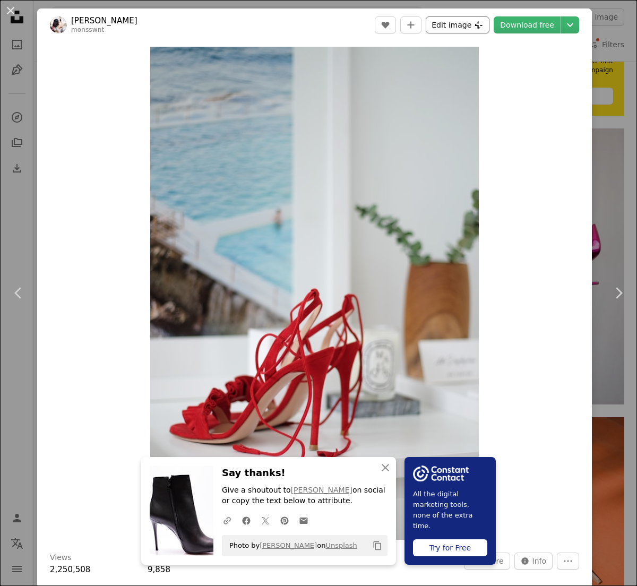
click at [447, 24] on button "Edit image Plus sign for Unsplash+" at bounding box center [457, 24] width 64 height 17
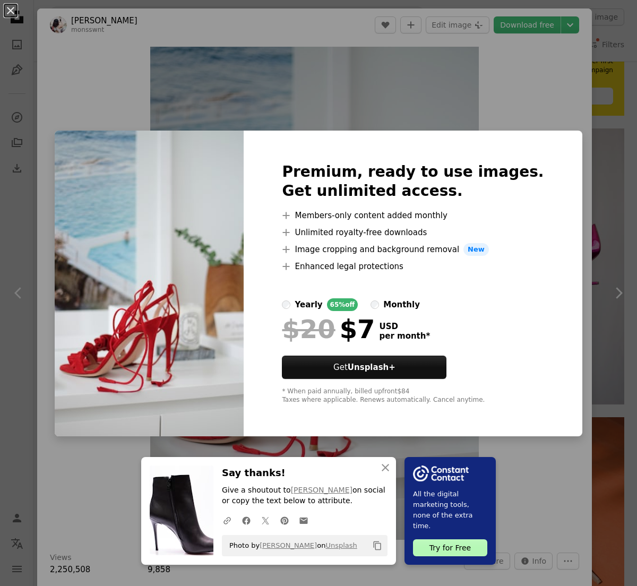
click at [526, 117] on div "An X shape An X shape Close Say thanks! Give a shoutout to [PERSON_NAME] on soc…" at bounding box center [318, 293] width 637 height 586
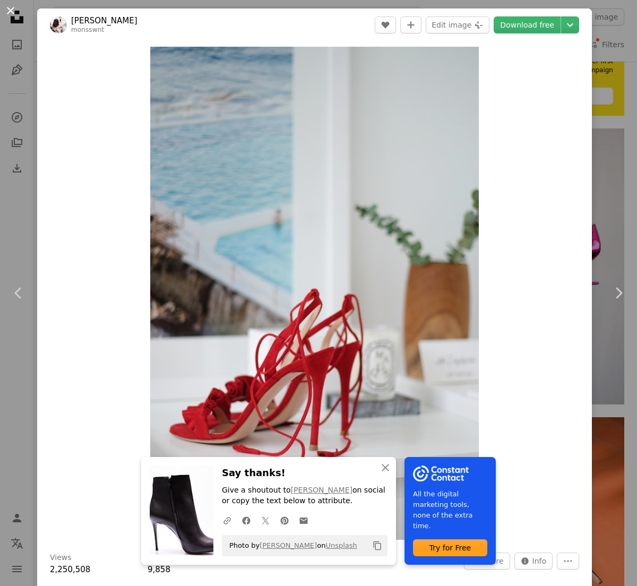
click at [7, 12] on button "An X shape" at bounding box center [10, 10] width 13 height 13
